Goal: Information Seeking & Learning: Learn about a topic

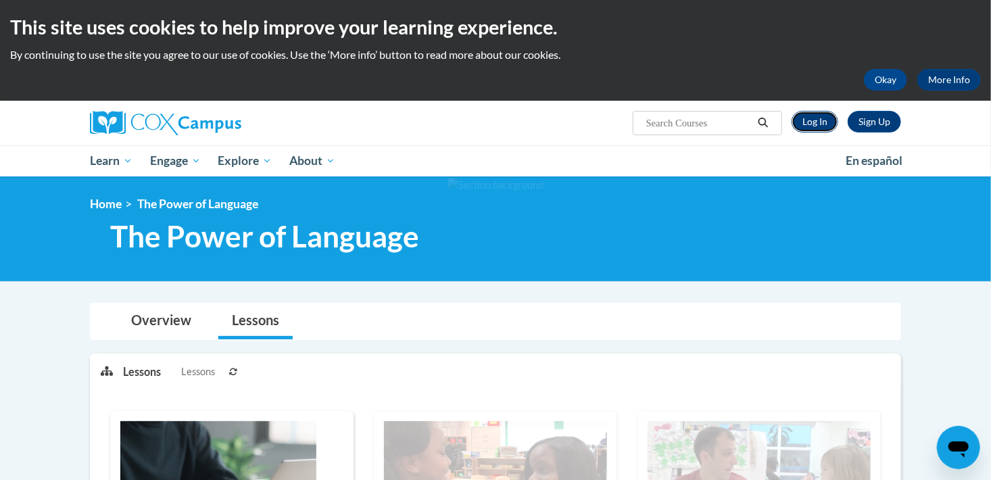
click at [812, 121] on link "Log In" at bounding box center [814, 122] width 47 height 22
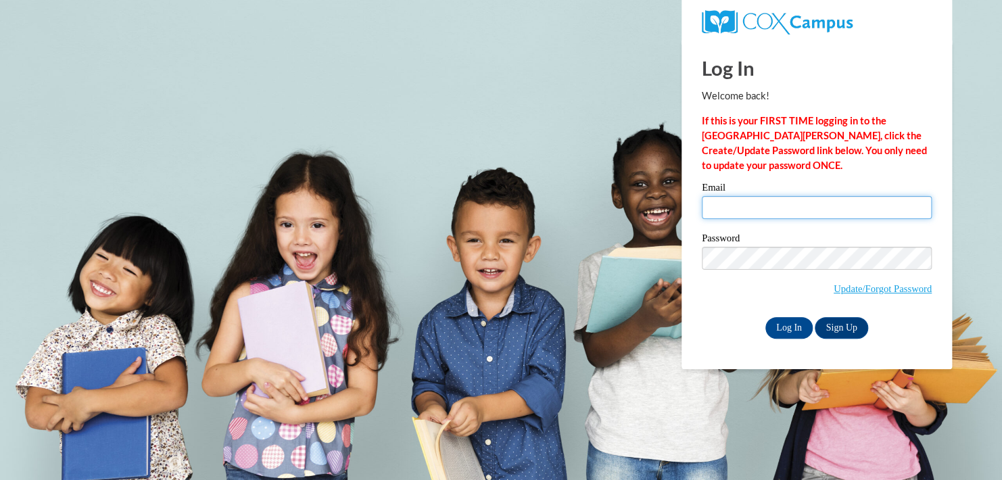
click at [716, 207] on input "Email" at bounding box center [817, 207] width 230 height 23
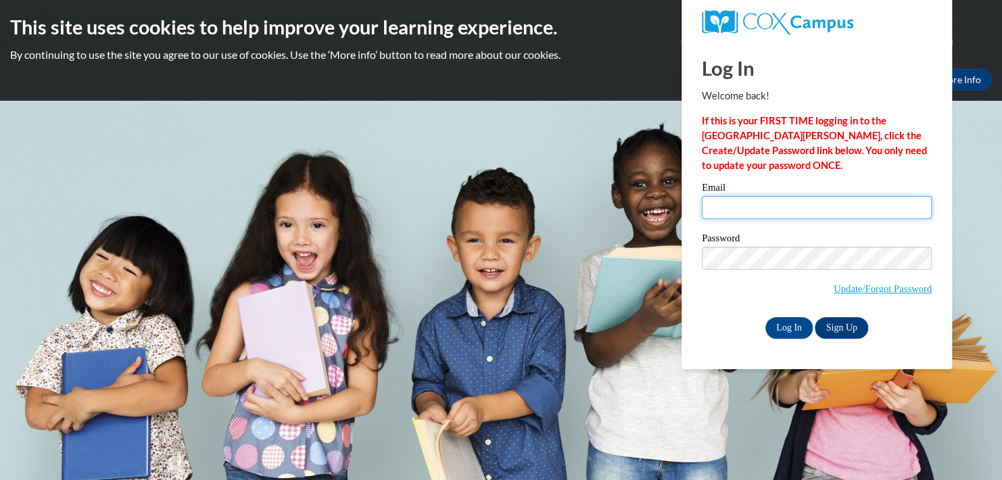
type input "candacea@ymcaatlanta.org"
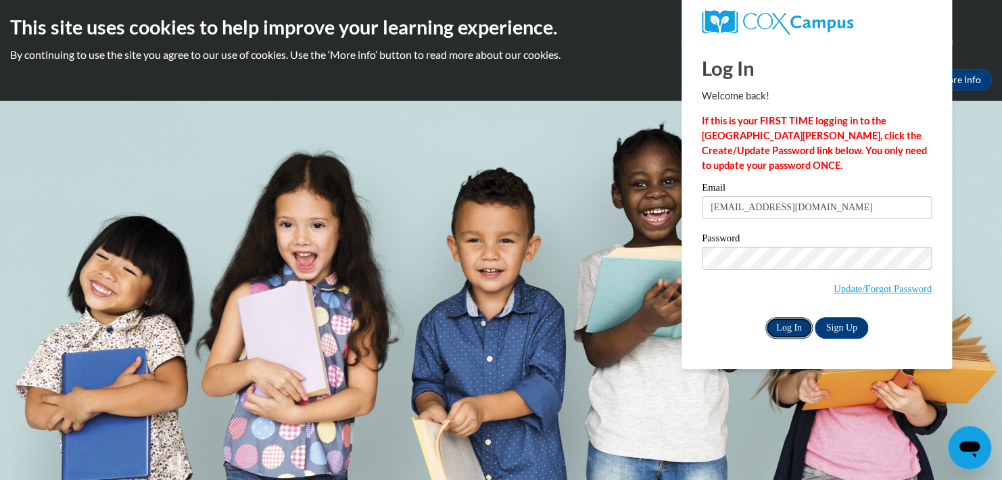
click at [784, 328] on input "Log In" at bounding box center [788, 328] width 47 height 22
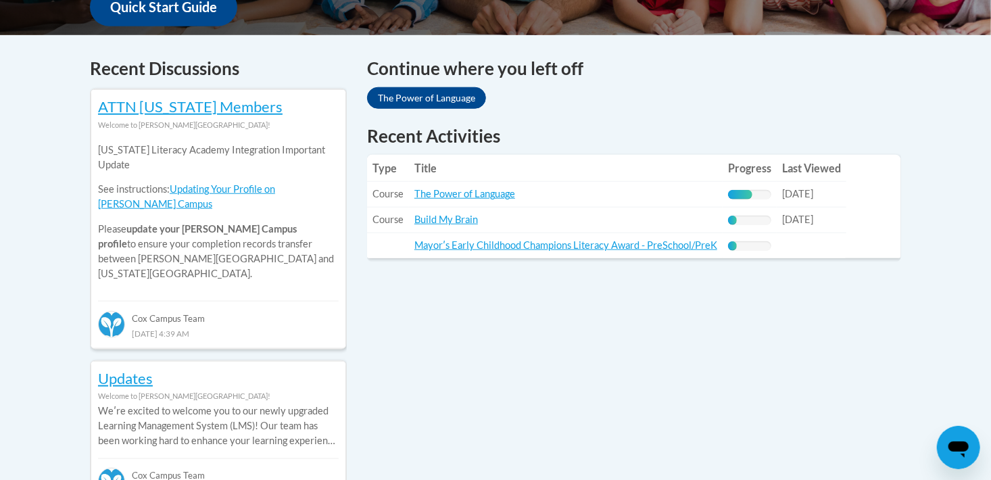
scroll to position [541, 0]
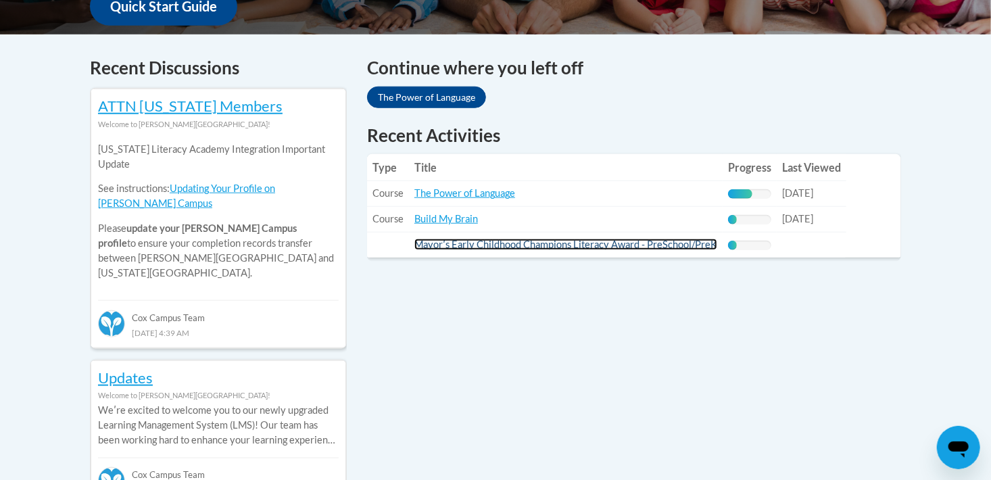
click at [483, 243] on link "Mayorʹs Early Childhood Champions Literacy Award - PreSchool/PreK" at bounding box center [565, 244] width 303 height 11
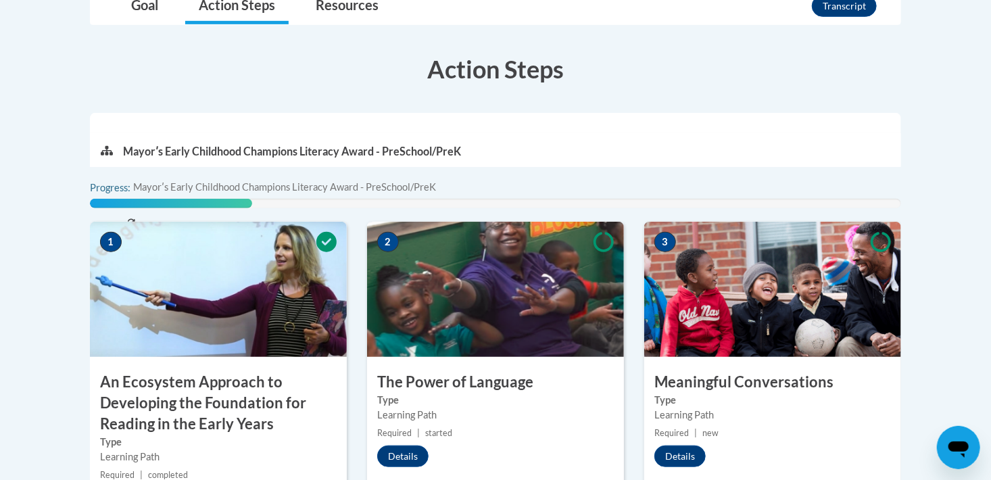
scroll to position [338, 0]
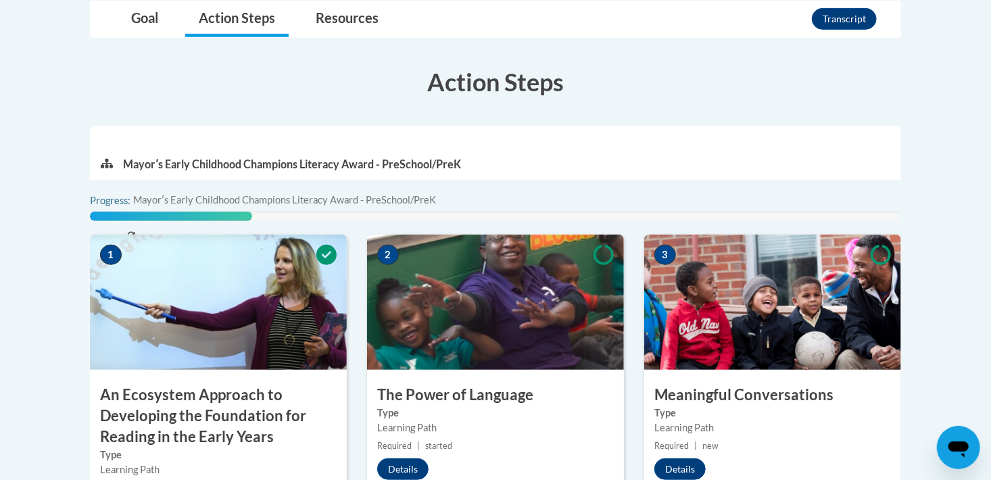
click at [292, 159] on p "Mayorʹs Early Childhood Champions Literacy Award - PreSchool/PreK" at bounding box center [292, 164] width 338 height 15
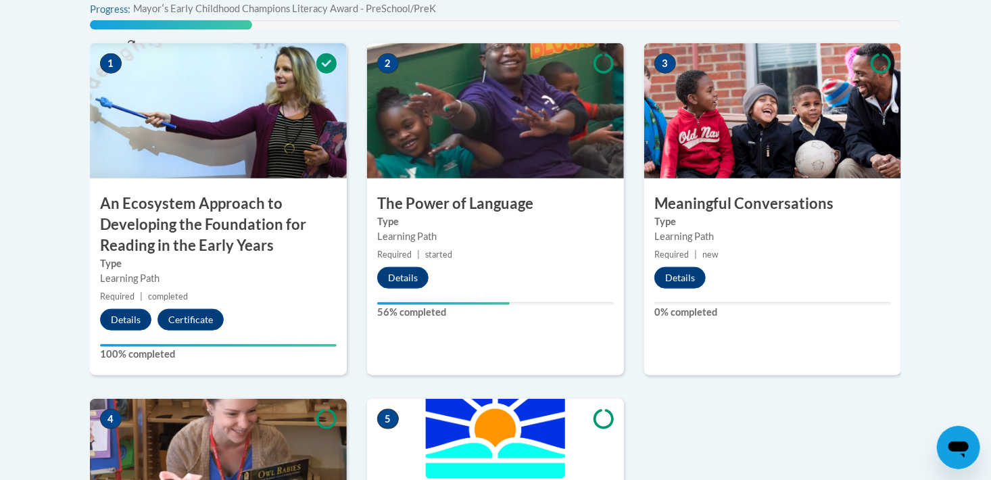
scroll to position [541, 0]
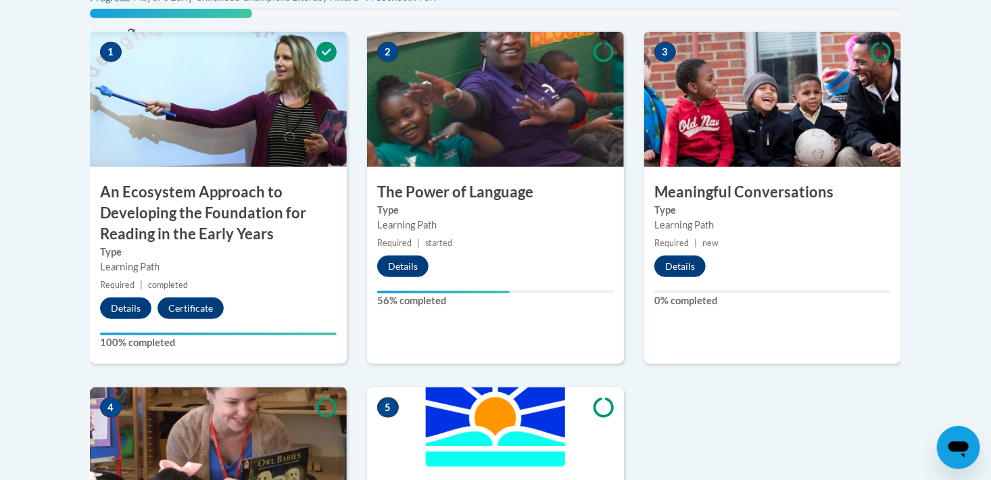
click at [476, 224] on div "Learning Path" at bounding box center [495, 225] width 237 height 15
click at [411, 263] on button "Details" at bounding box center [402, 266] width 51 height 22
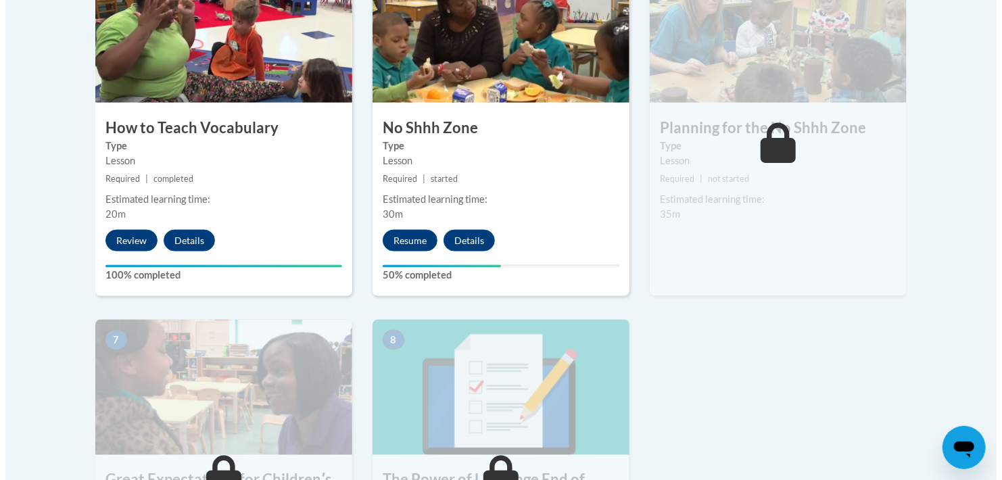
scroll to position [879, 0]
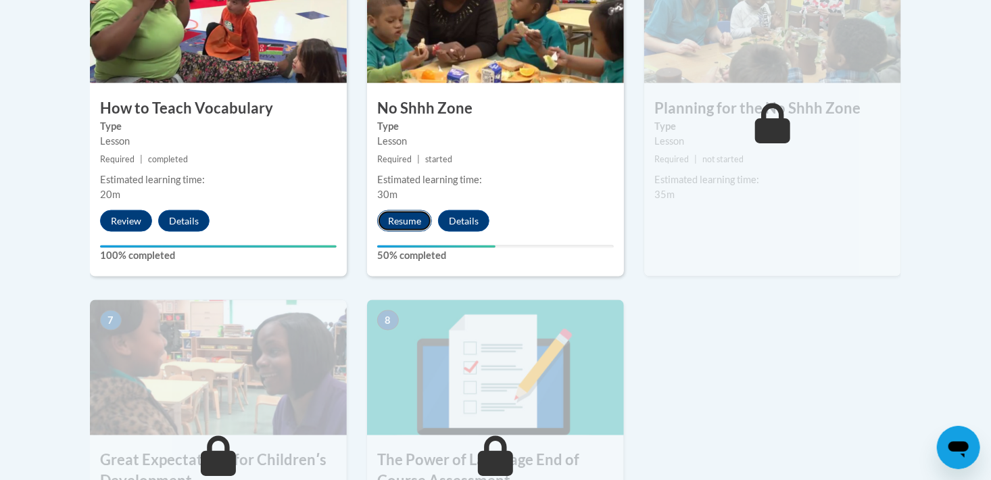
click at [405, 220] on button "Resume" at bounding box center [404, 221] width 55 height 22
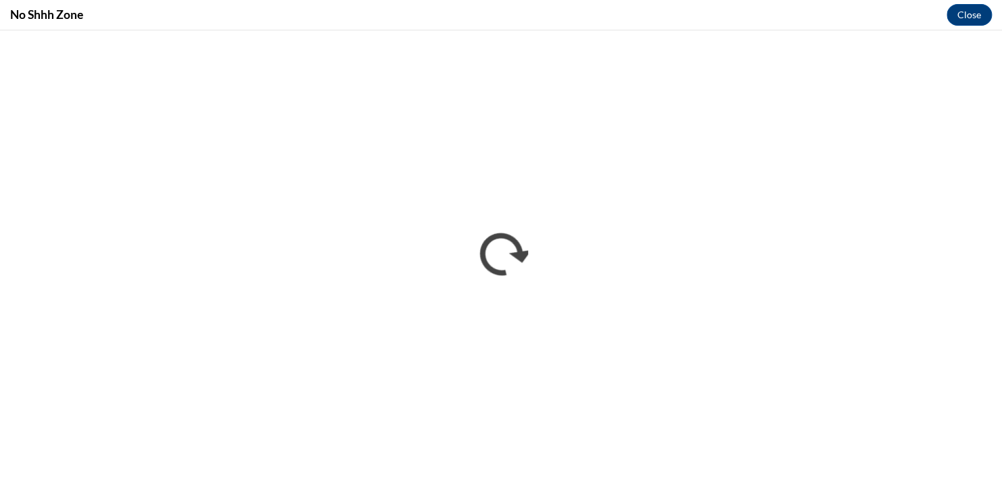
scroll to position [0, 0]
